Goal: Information Seeking & Learning: Learn about a topic

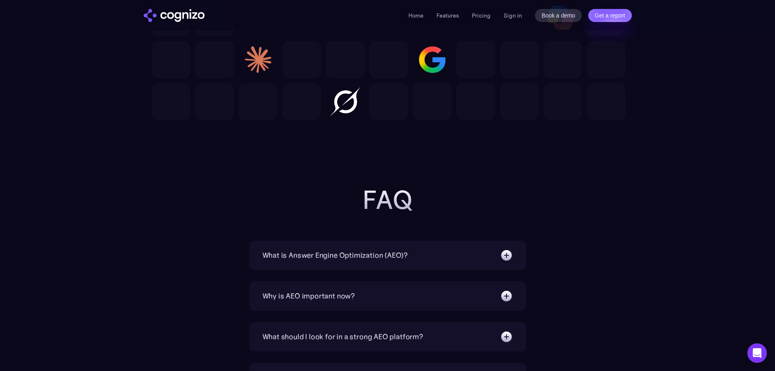
scroll to position [1404, 0]
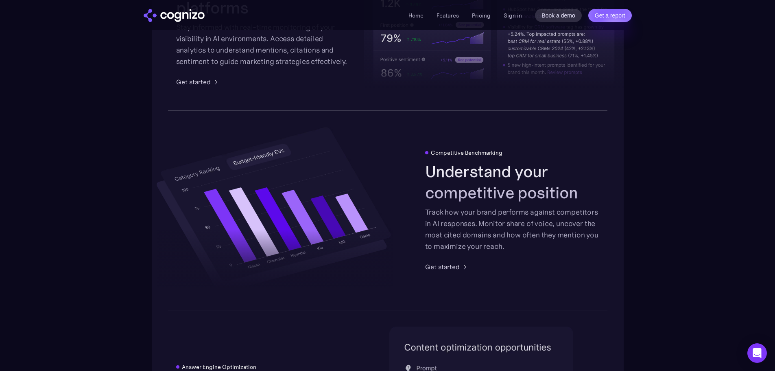
drag, startPoint x: 140, startPoint y: 310, endPoint x: 165, endPoint y: 183, distance: 130.0
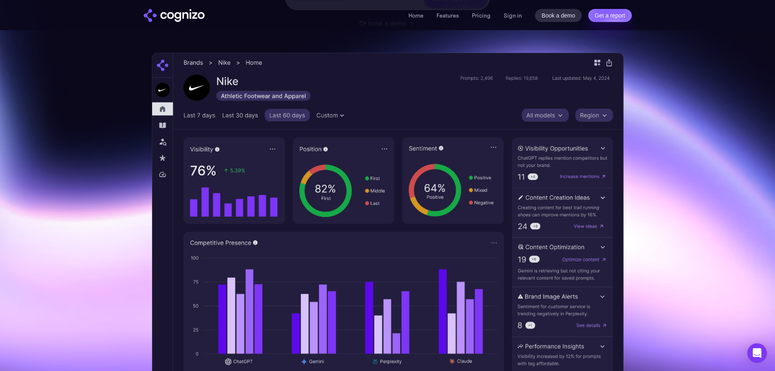
scroll to position [204, 0]
click at [477, 18] on link "Pricing" at bounding box center [481, 15] width 19 height 7
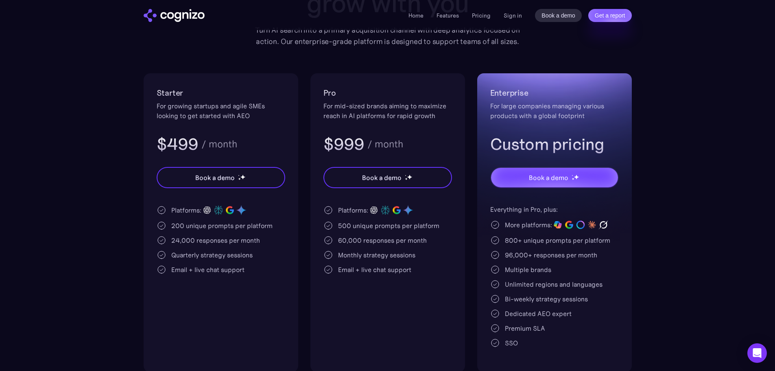
scroll to position [163, 0]
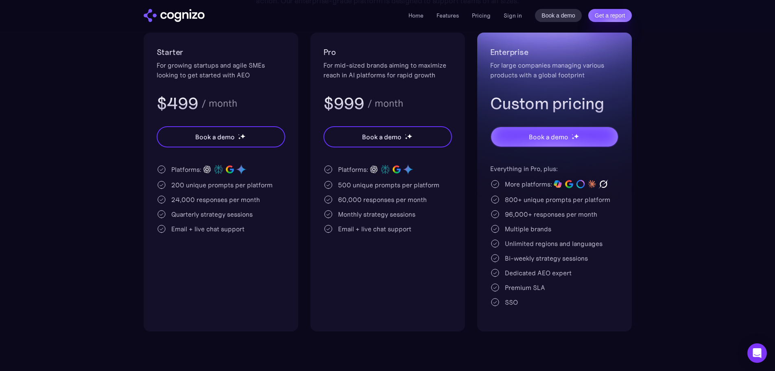
click at [161, 18] on img "home" at bounding box center [174, 15] width 61 height 13
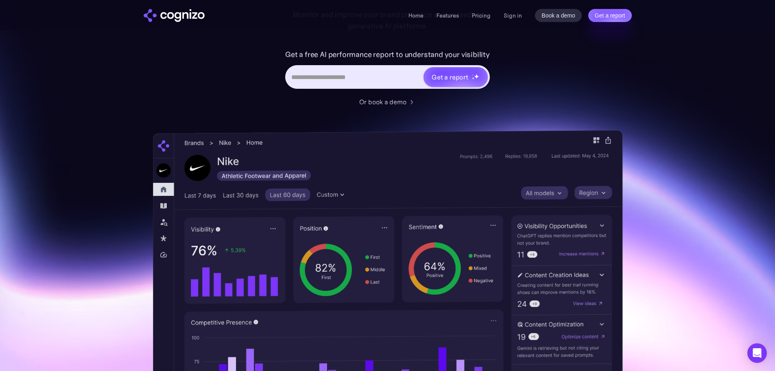
scroll to position [204, 0]
